Goal: Task Accomplishment & Management: Manage account settings

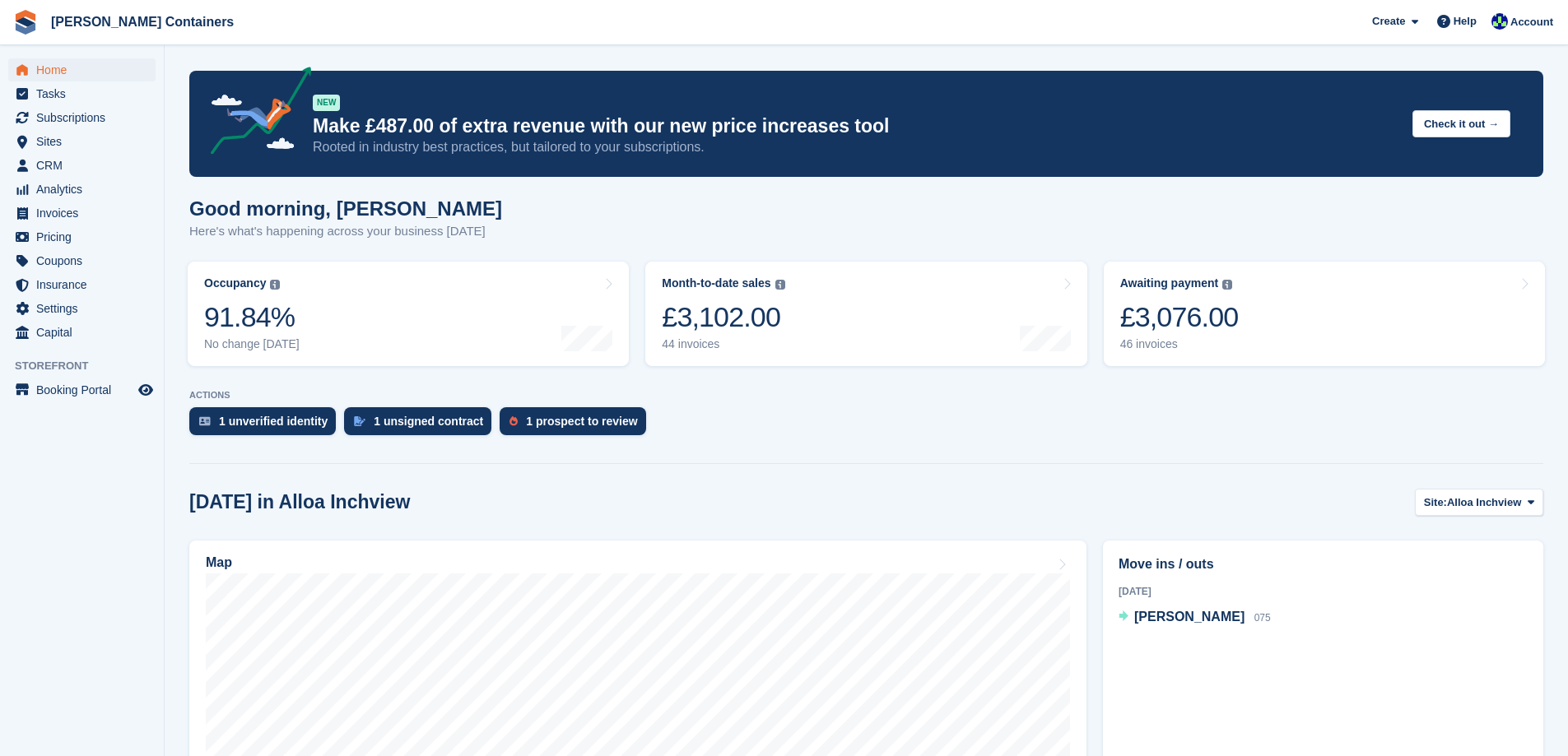
click at [1145, 350] on div "46 invoices" at bounding box center [1179, 344] width 118 height 14
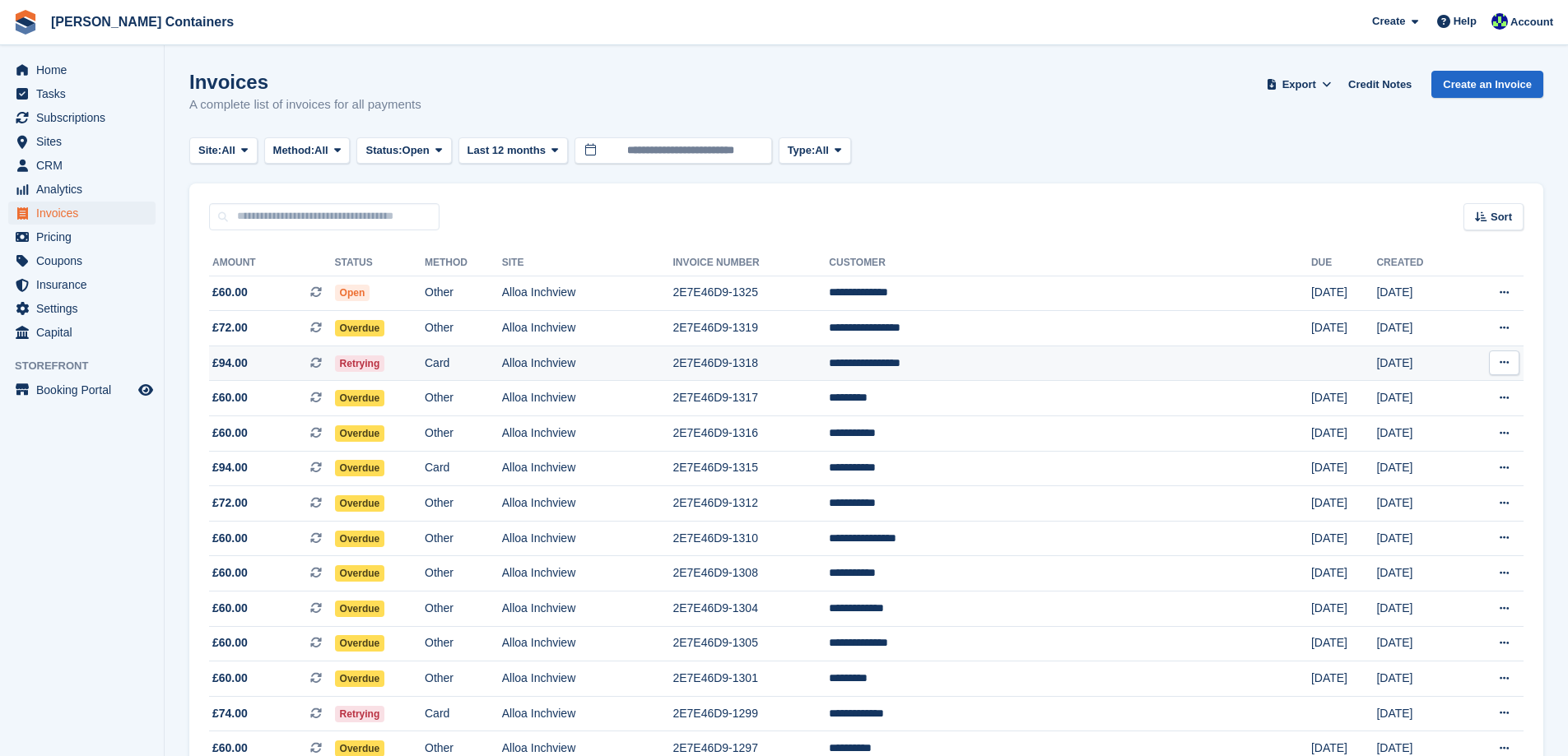
click at [828, 360] on td "2E7E46D9-1318" at bounding box center [750, 363] width 157 height 36
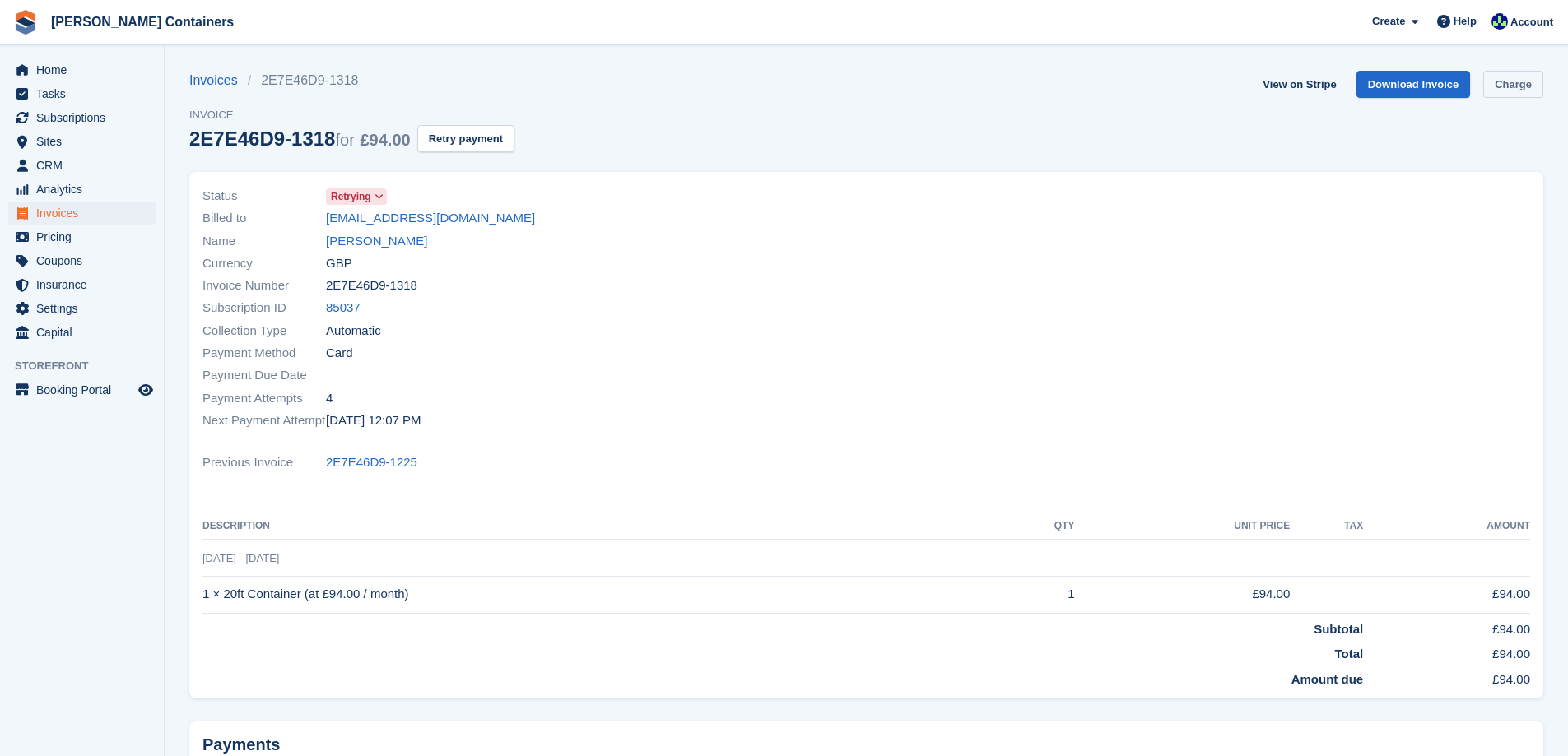
click at [1503, 89] on link "Charge" at bounding box center [1513, 84] width 60 height 27
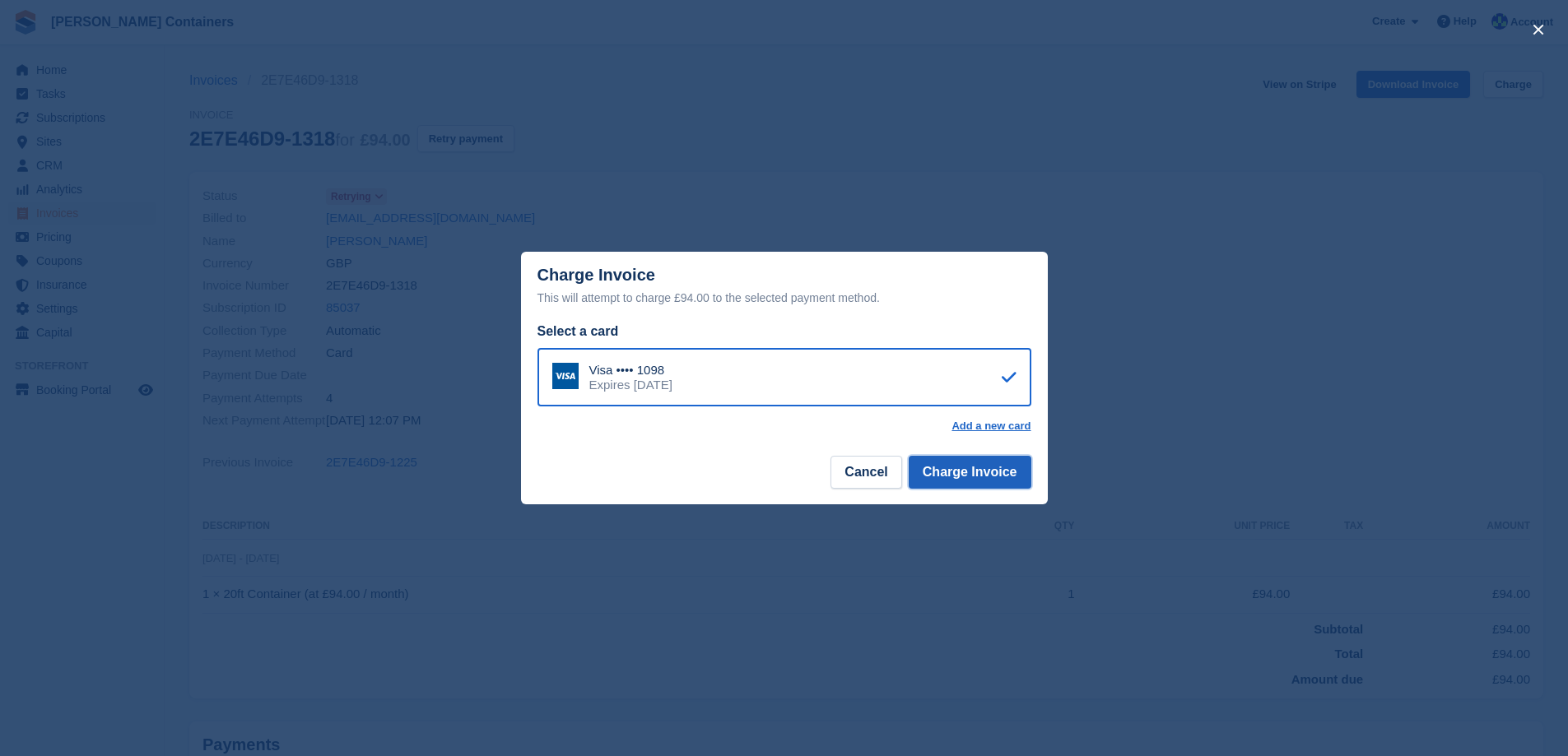
click at [982, 469] on button "Charge Invoice" at bounding box center [970, 472] width 123 height 33
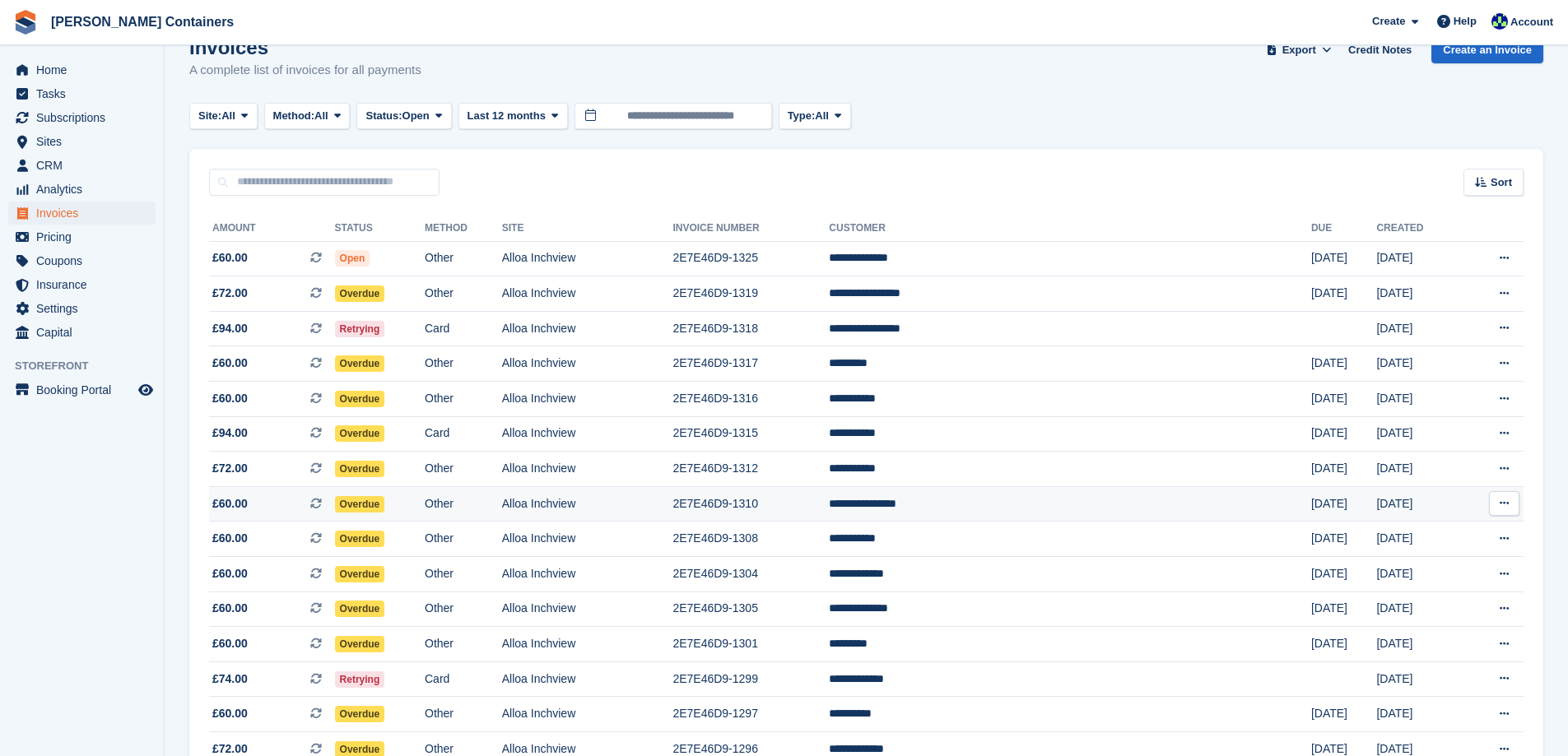
scroll to position [247, 0]
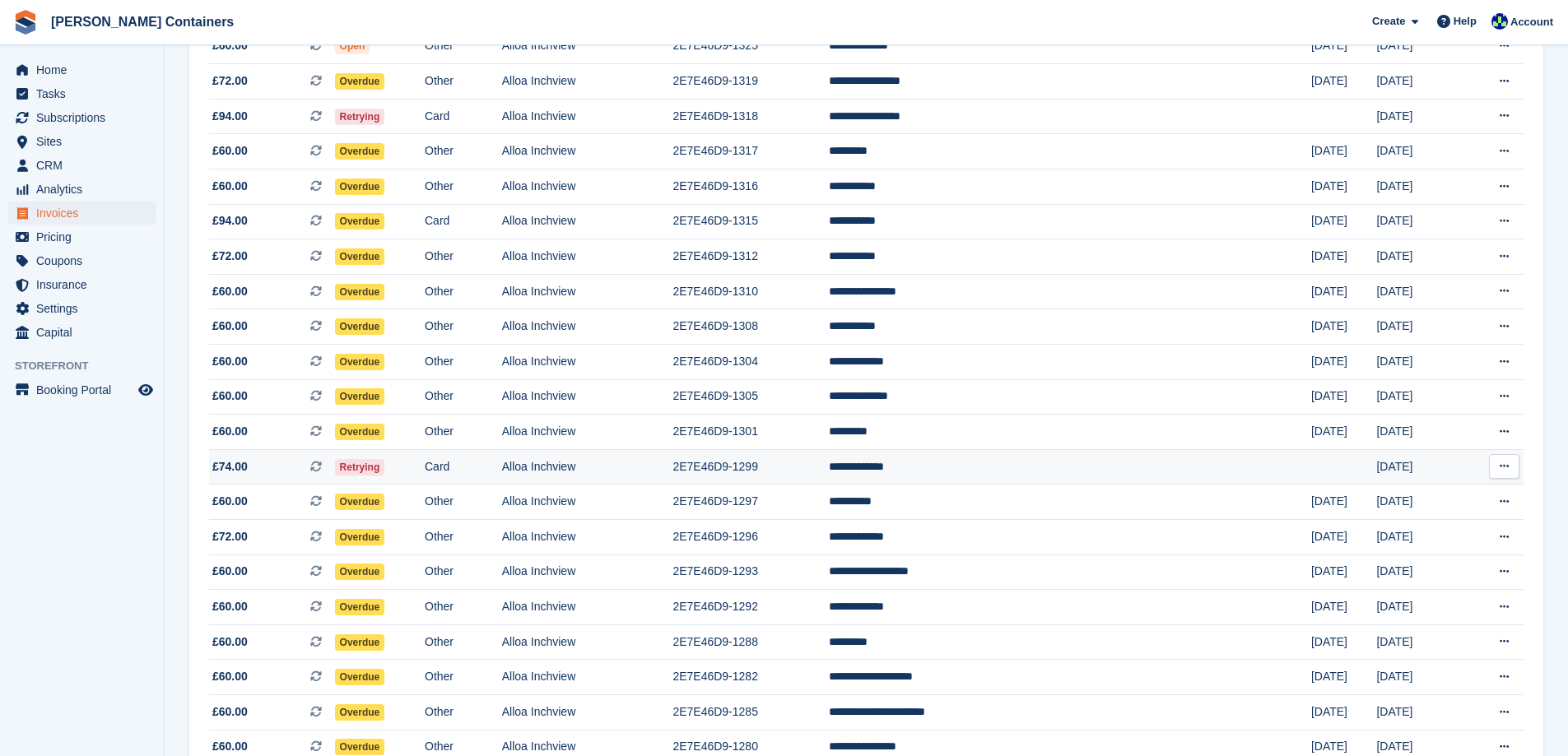
click at [828, 462] on td "2E7E46D9-1299" at bounding box center [750, 467] width 157 height 36
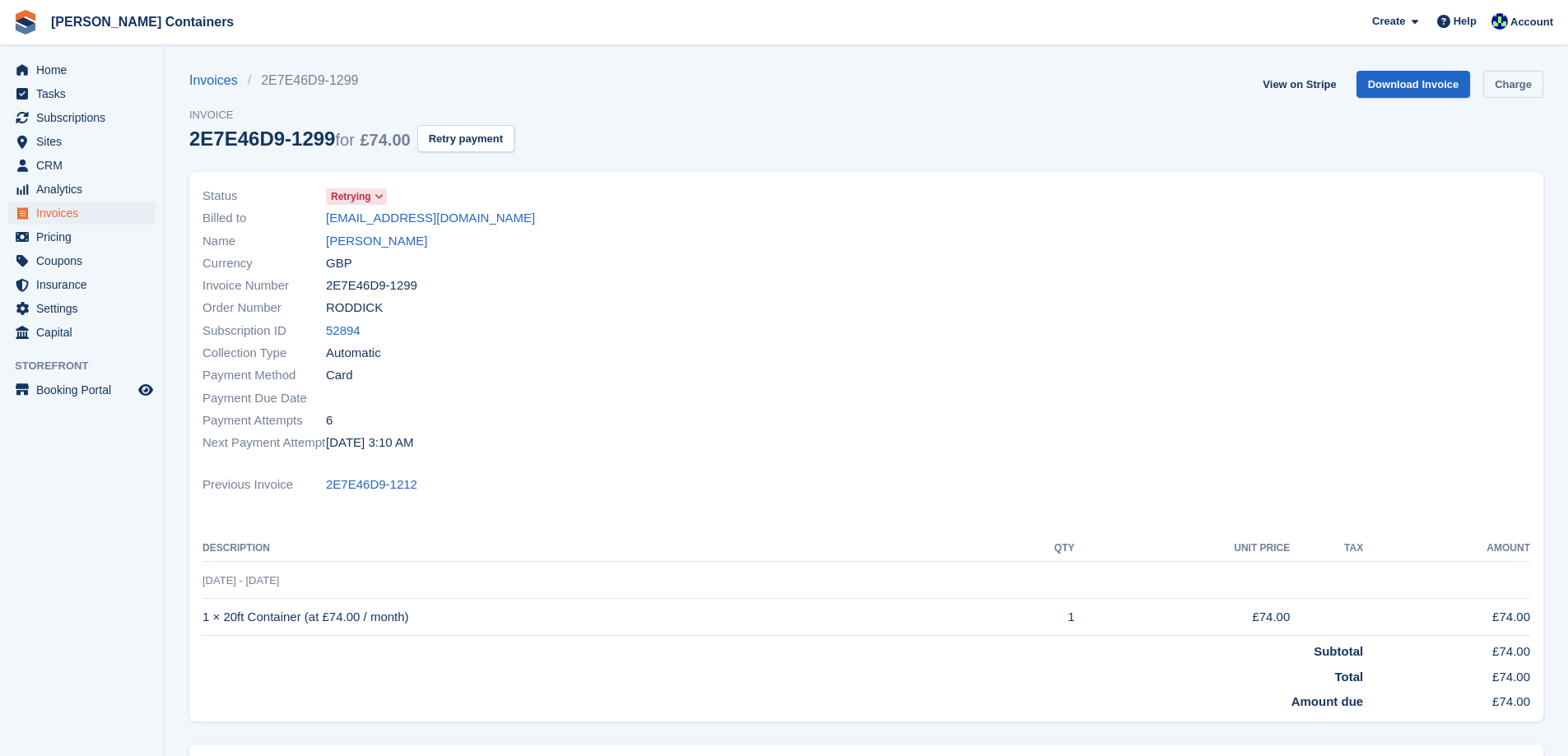
click at [1519, 73] on link "Charge" at bounding box center [1513, 84] width 60 height 27
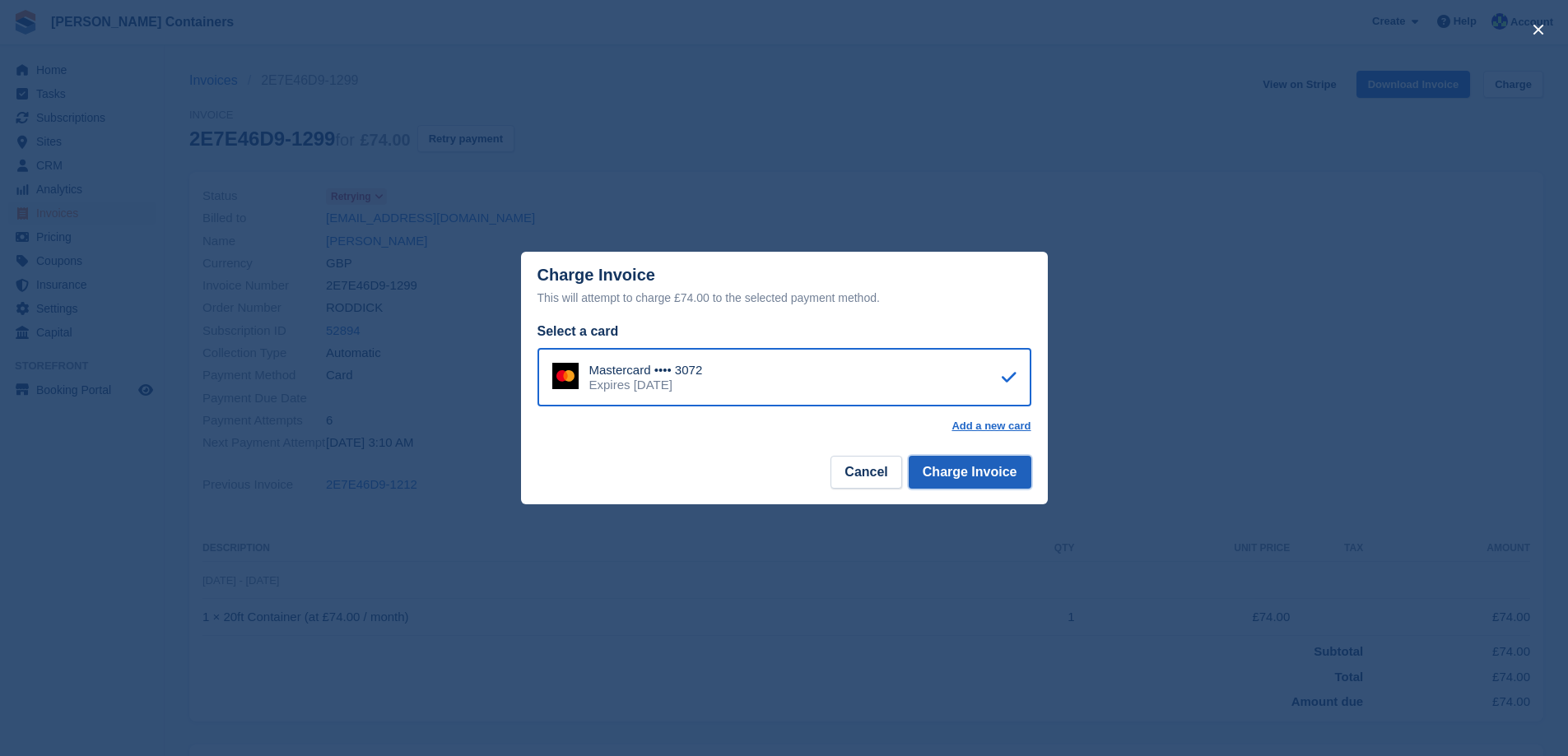
click at [945, 477] on button "Charge Invoice" at bounding box center [970, 472] width 123 height 33
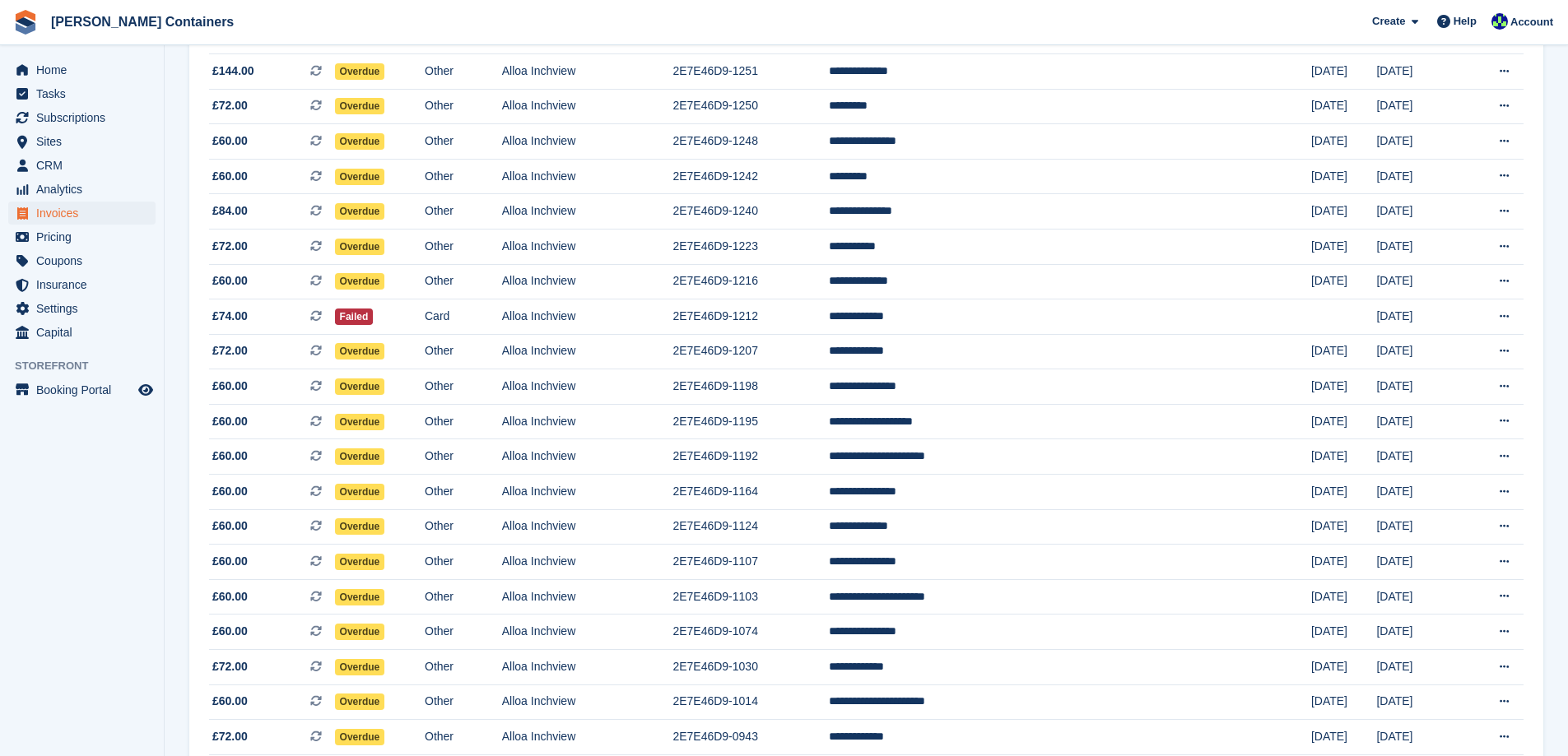
scroll to position [1070, 0]
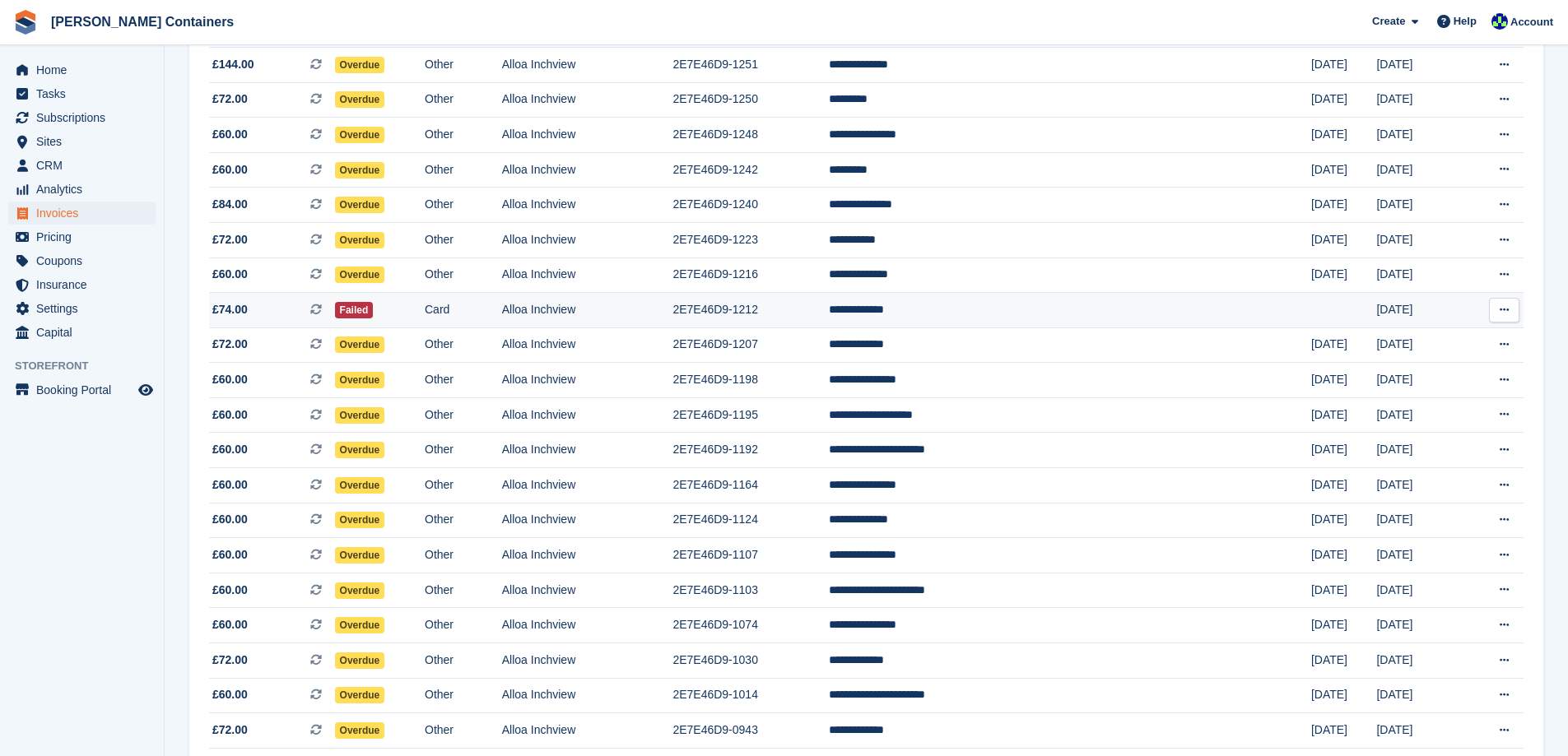
click at [979, 311] on td "**********" at bounding box center [1069, 310] width 482 height 36
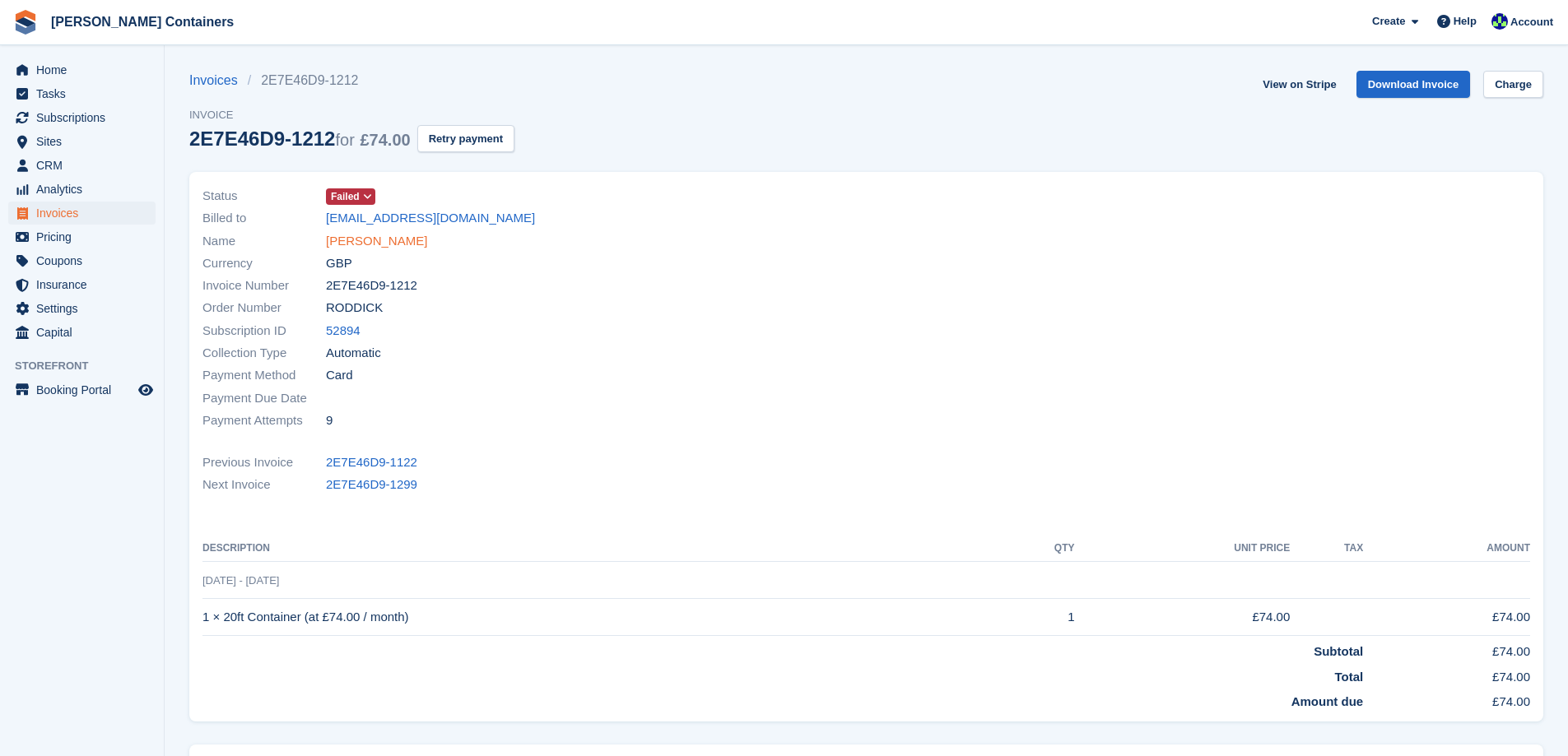
click at [371, 240] on link "Brian Roddick" at bounding box center [376, 242] width 102 height 19
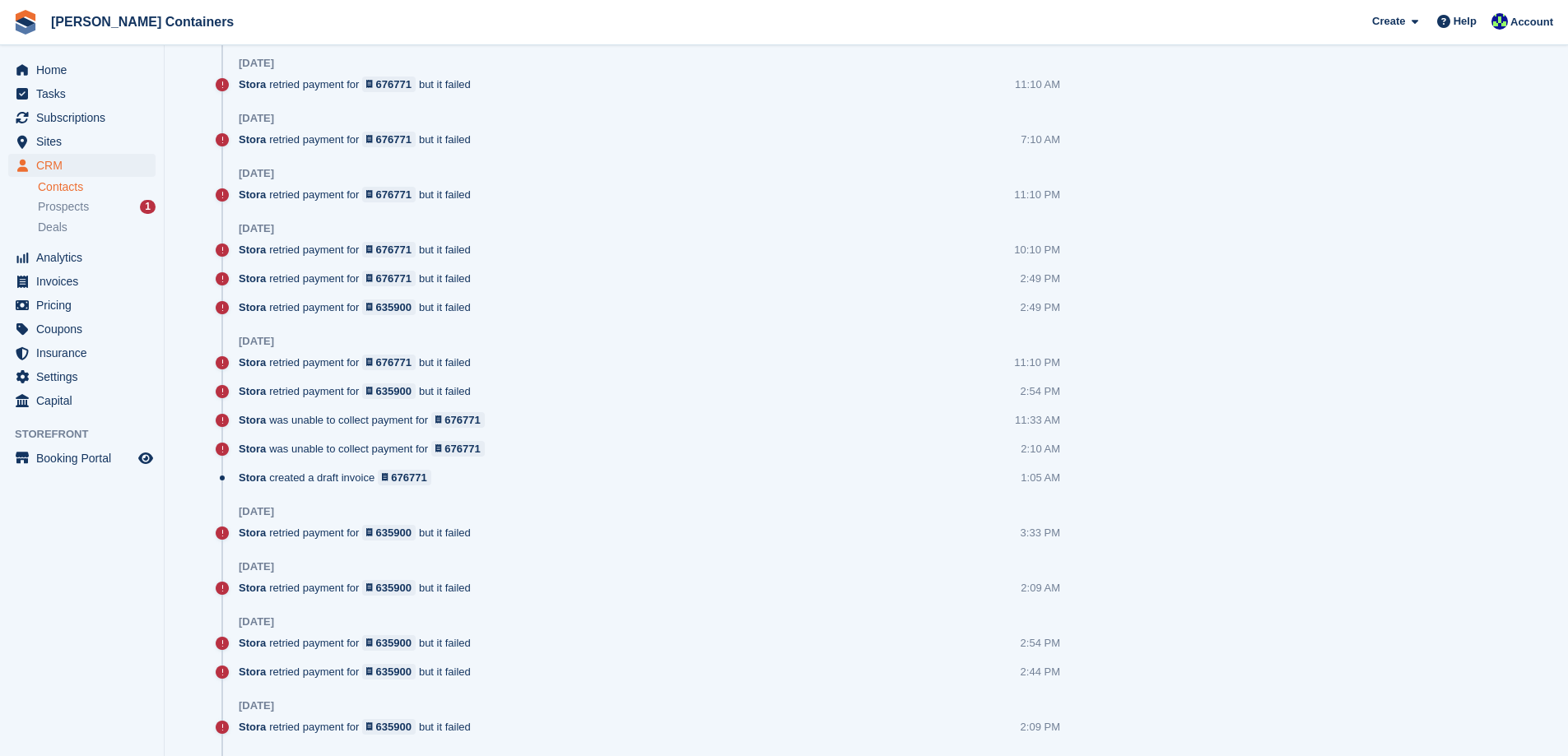
scroll to position [905, 0]
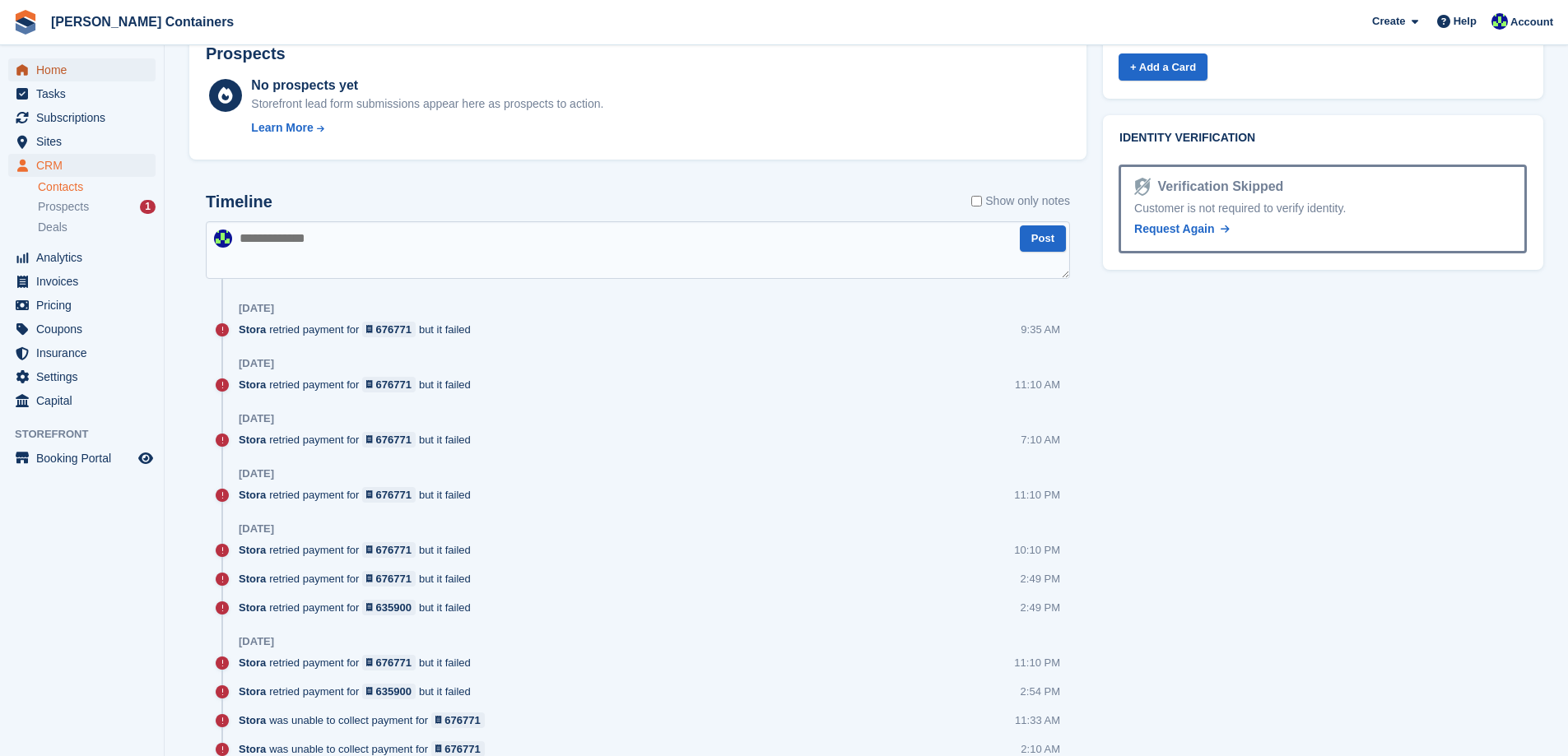
click at [63, 68] on span "Home" at bounding box center [86, 70] width 99 height 23
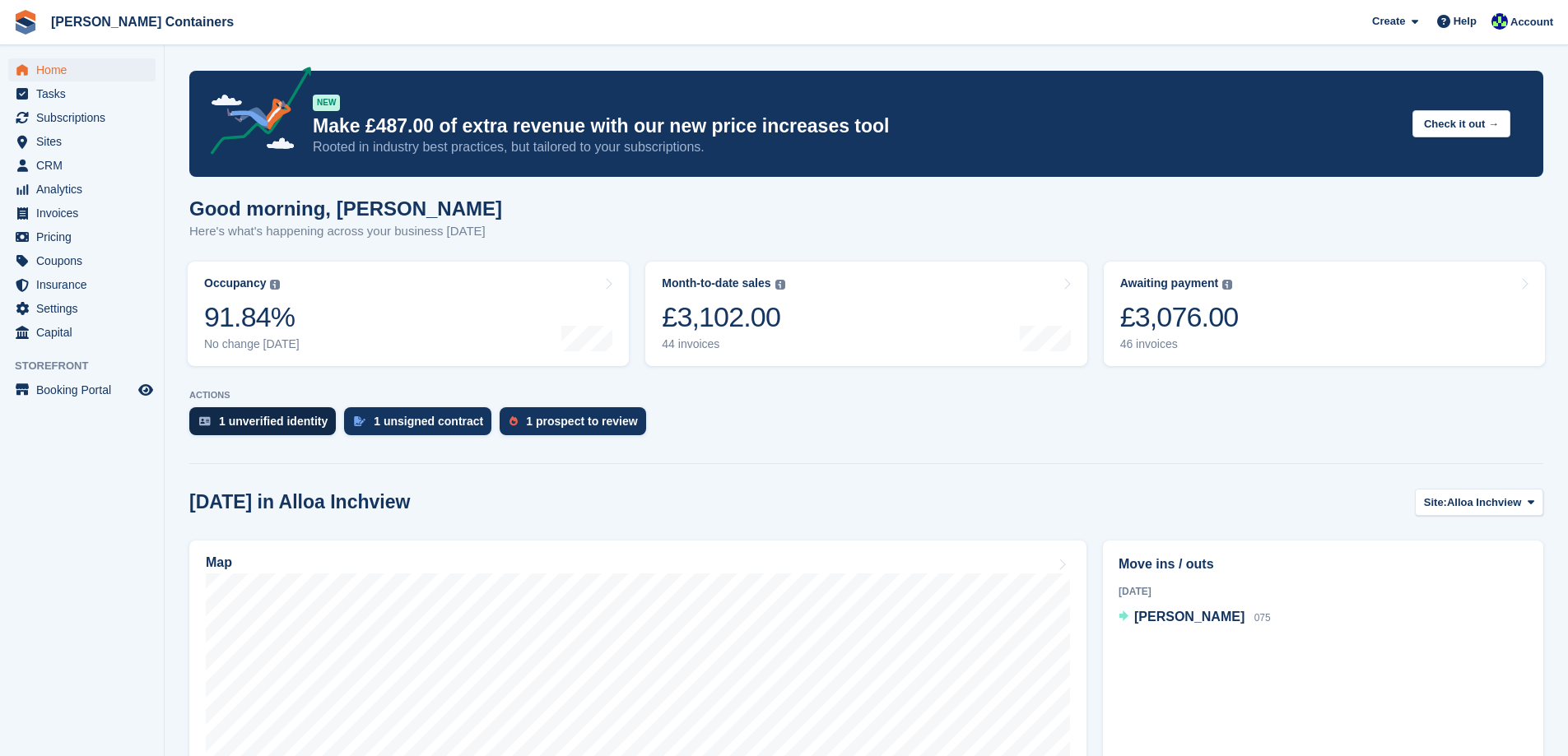
click at [283, 426] on div "1 unverified identity" at bounding box center [273, 421] width 109 height 13
click at [601, 433] on div "1 prospect to review" at bounding box center [572, 421] width 146 height 28
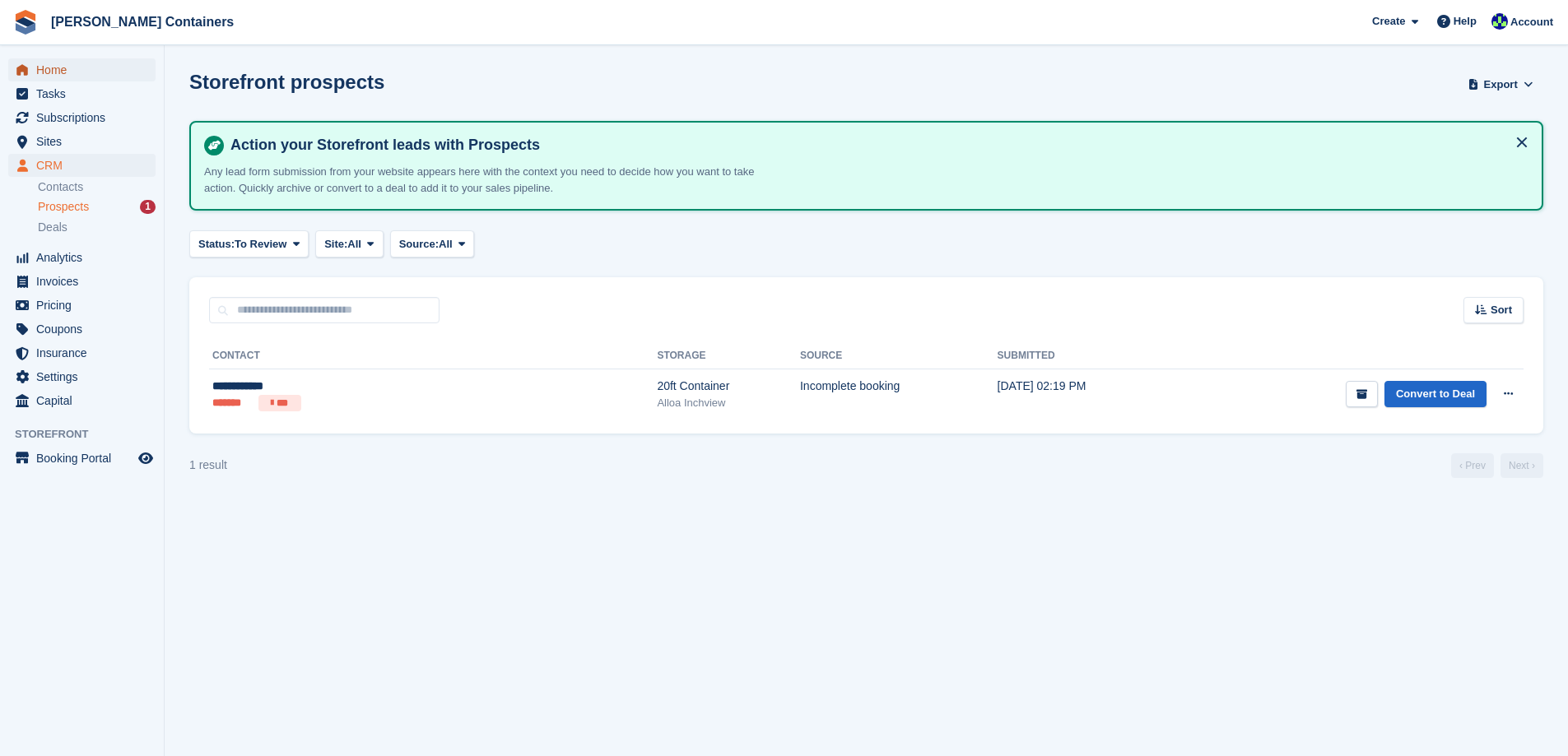
click at [49, 70] on span "Home" at bounding box center [86, 70] width 99 height 23
